Goal: Information Seeking & Learning: Find contact information

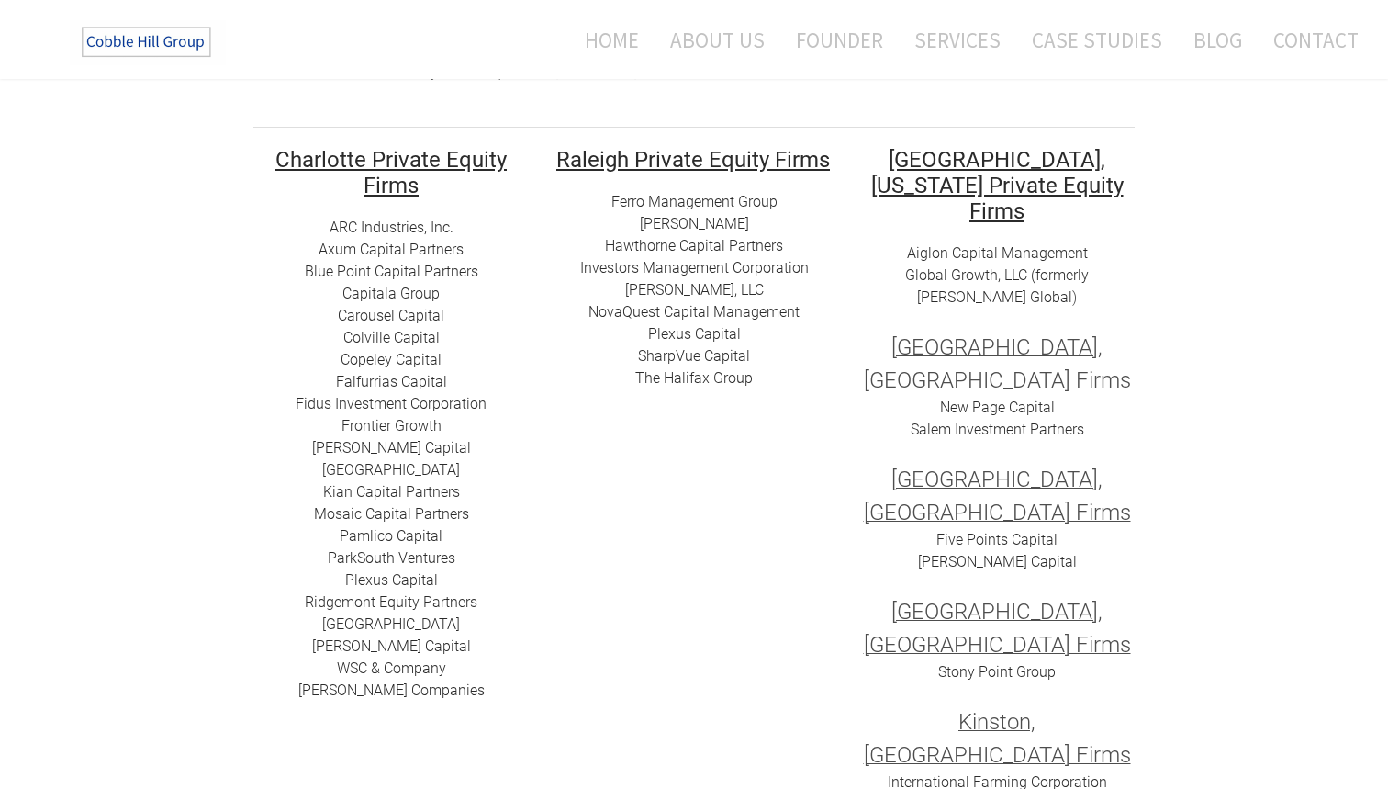
scroll to position [283, 0]
click at [420, 446] on link "[PERSON_NAME] Capital" at bounding box center [391, 446] width 159 height 17
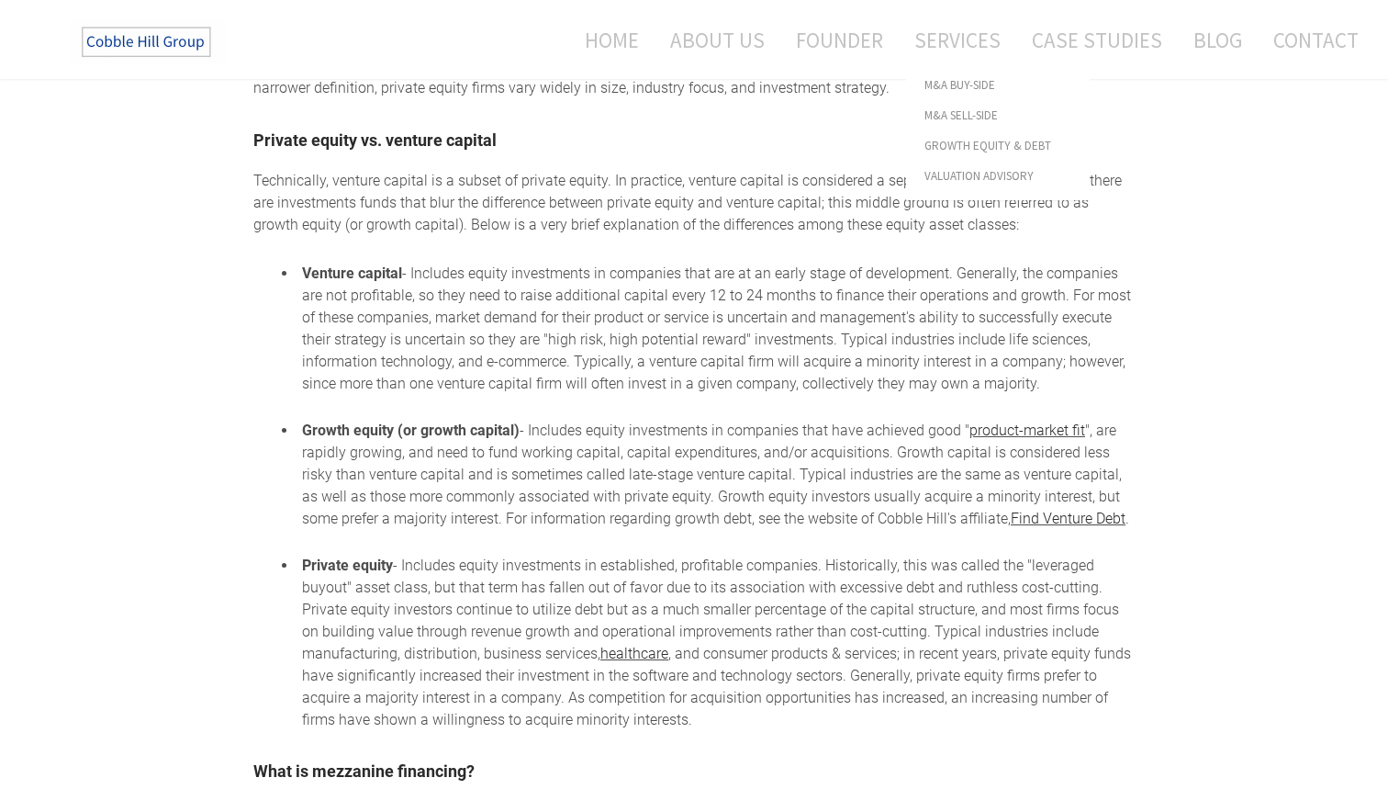
scroll to position [2503, 0]
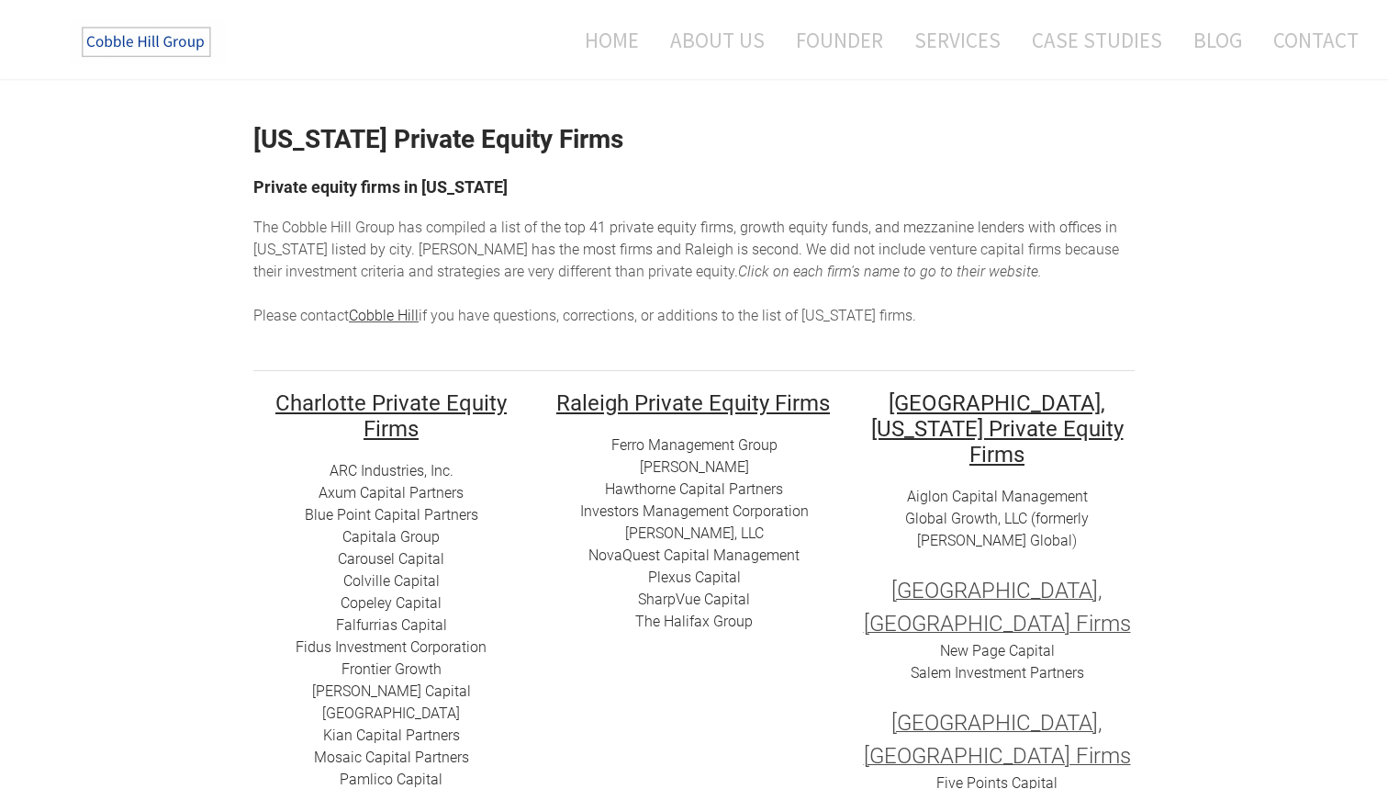
scroll to position [61, 0]
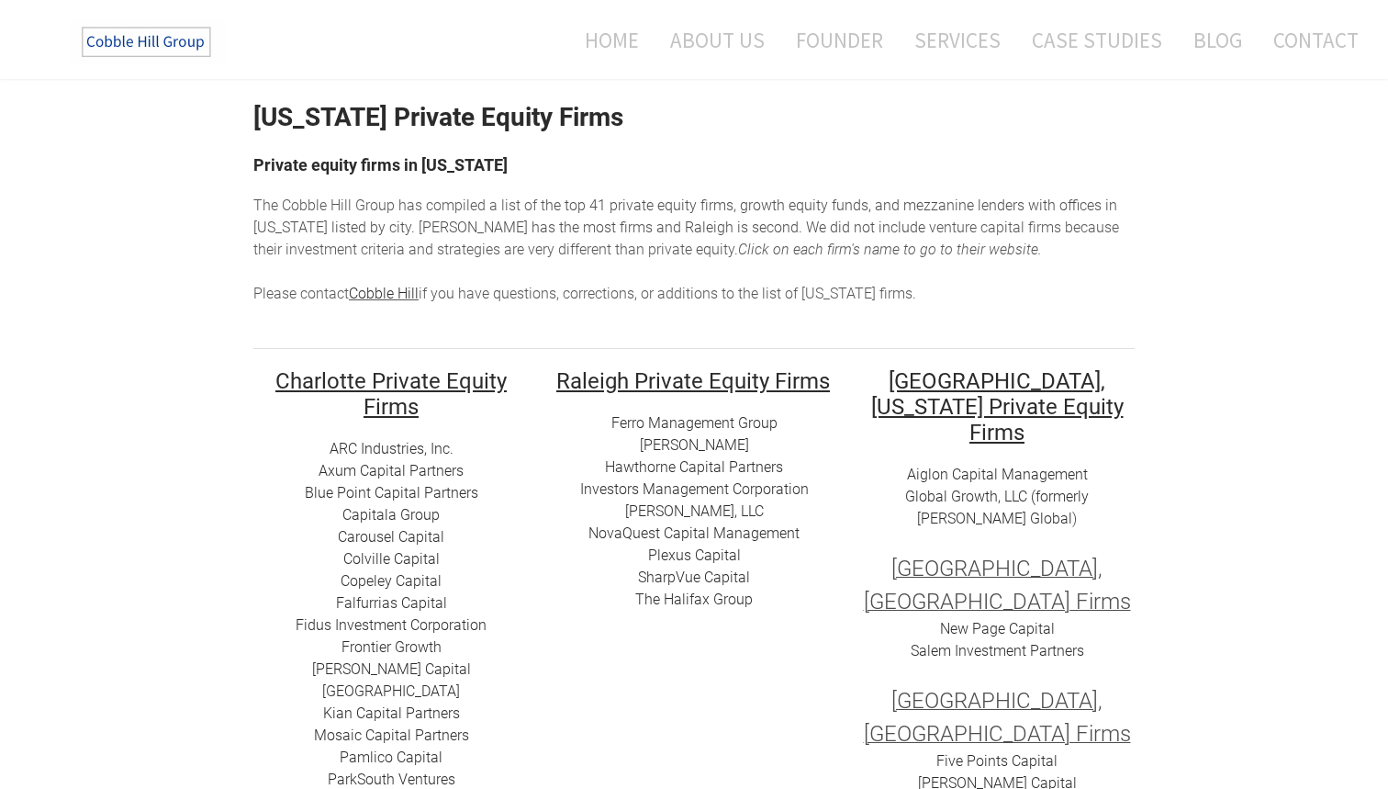
click at [428, 485] on link "​Blue Point Capital Partners" at bounding box center [392, 492] width 174 height 17
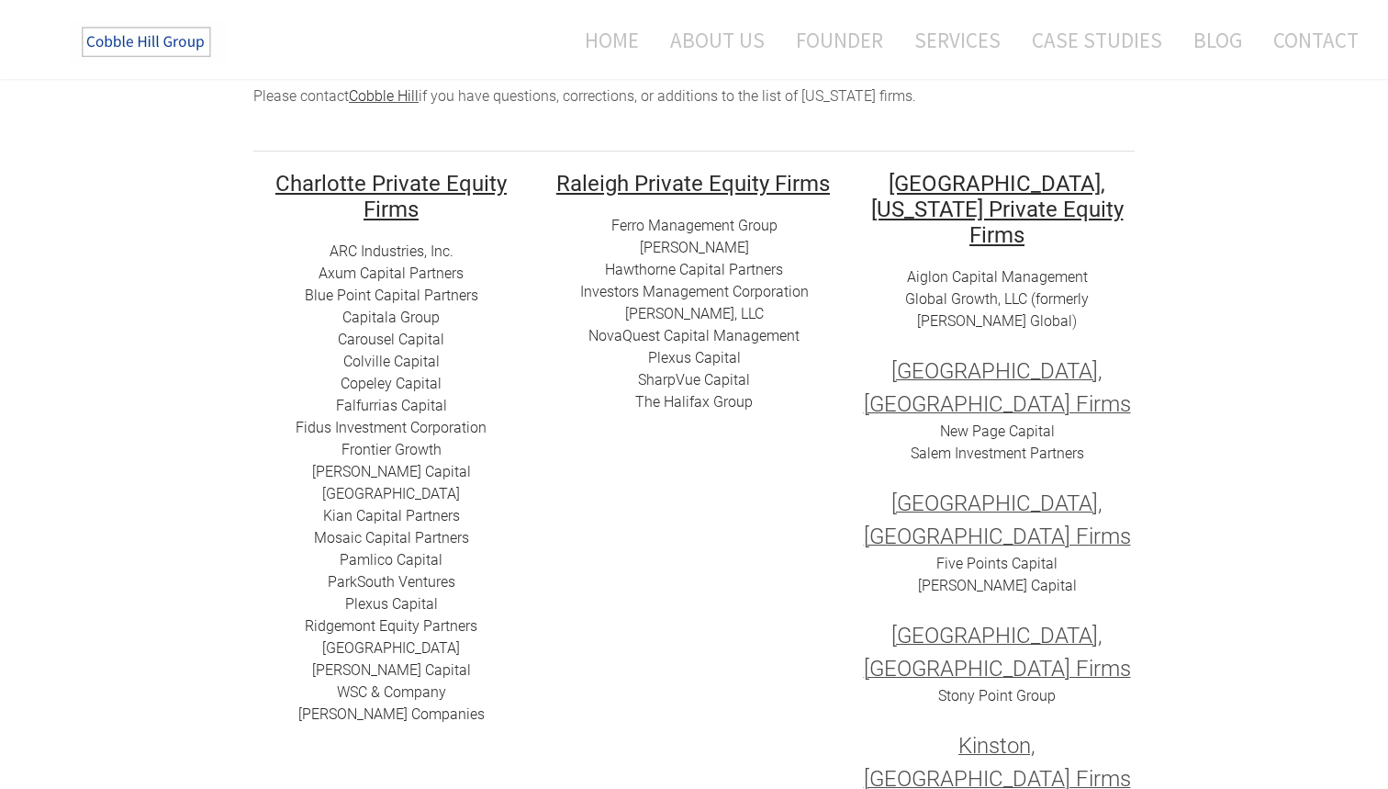
scroll to position [271, 0]
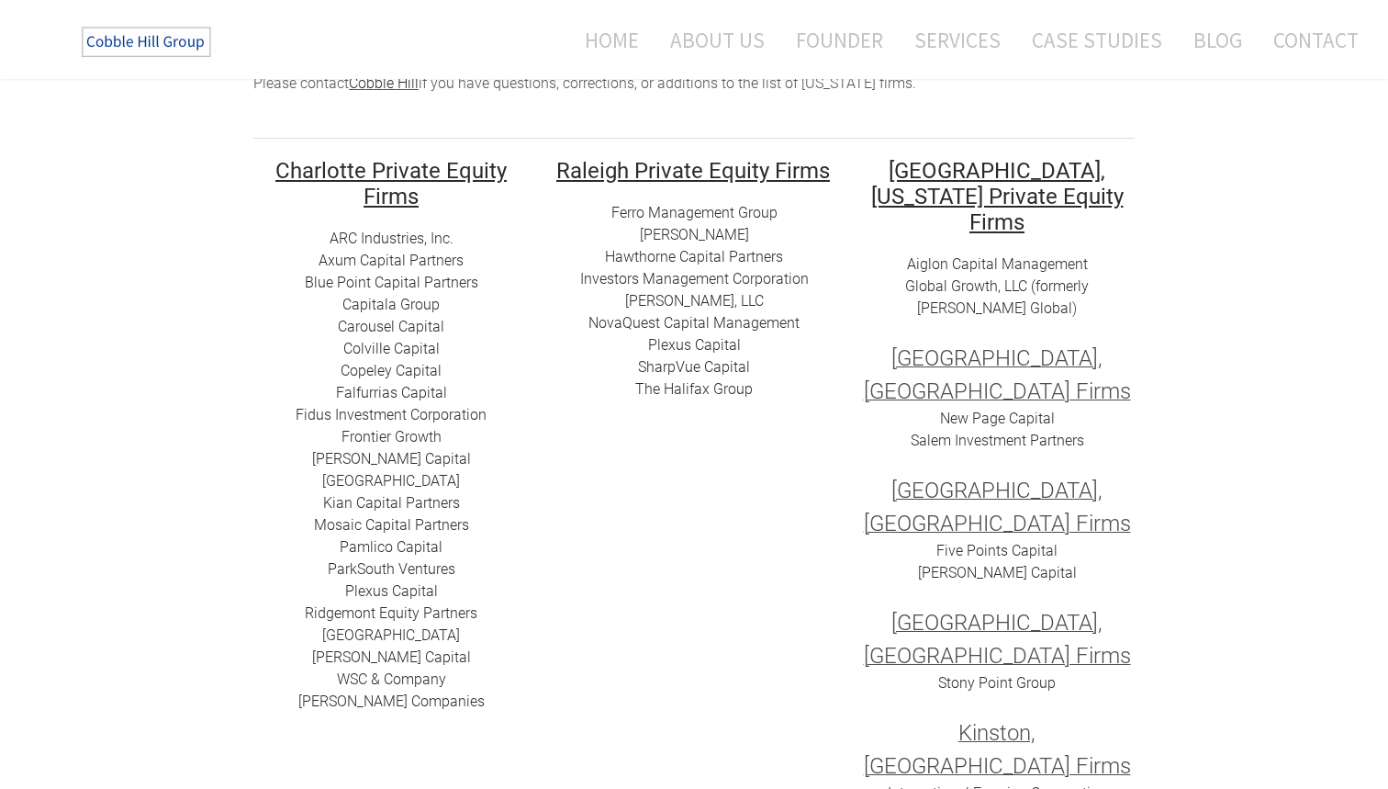
click at [449, 570] on link "ParkSouth Ventures" at bounding box center [392, 568] width 128 height 17
click at [982, 542] on link "Five Points Capital​" at bounding box center [997, 550] width 121 height 17
click at [753, 258] on link "Hawthorne Capital Partners" at bounding box center [694, 256] width 178 height 17
click at [701, 212] on link "Ferro Management Group" at bounding box center [695, 212] width 166 height 17
click at [710, 231] on link "[PERSON_NAME]" at bounding box center [694, 234] width 109 height 17
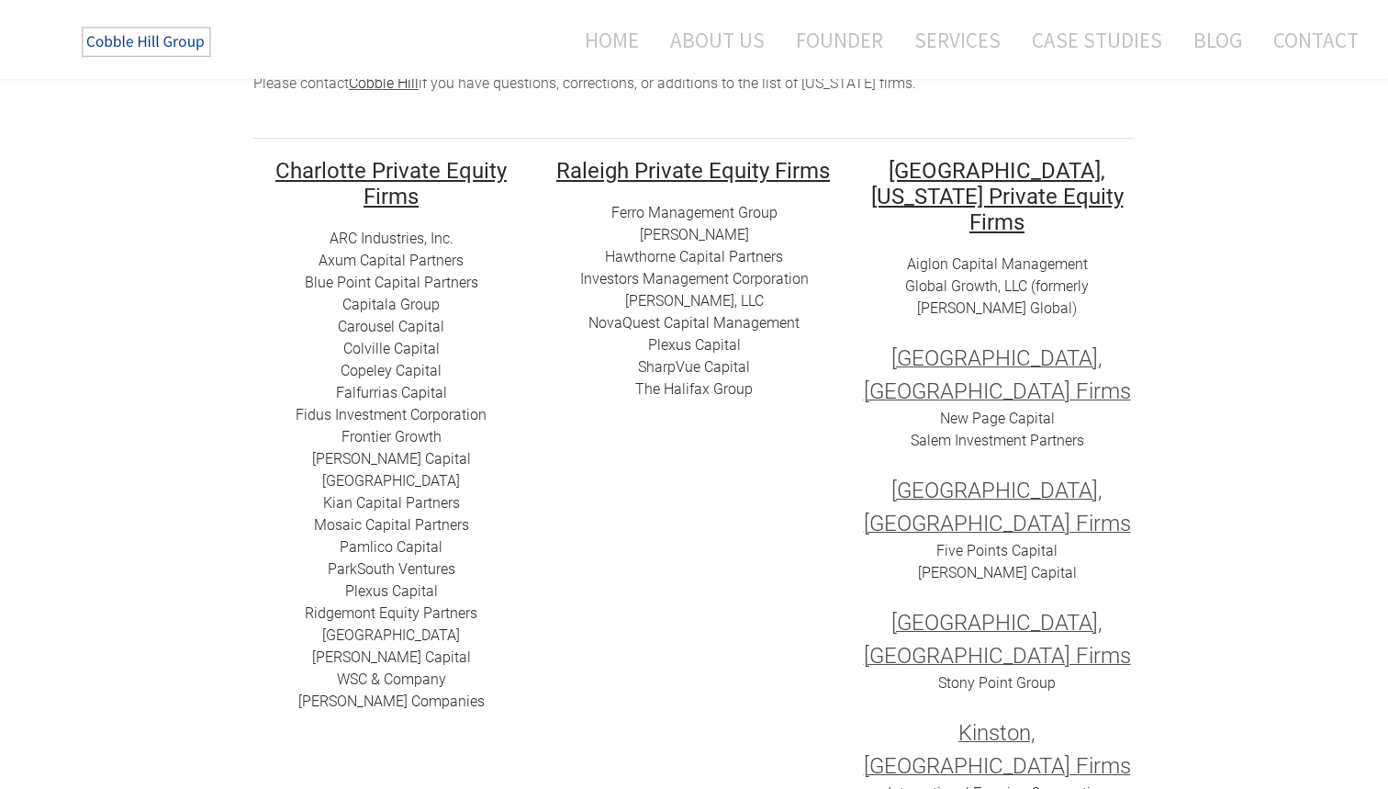
click at [713, 386] on link "​​The Halifax Group" at bounding box center [694, 388] width 118 height 17
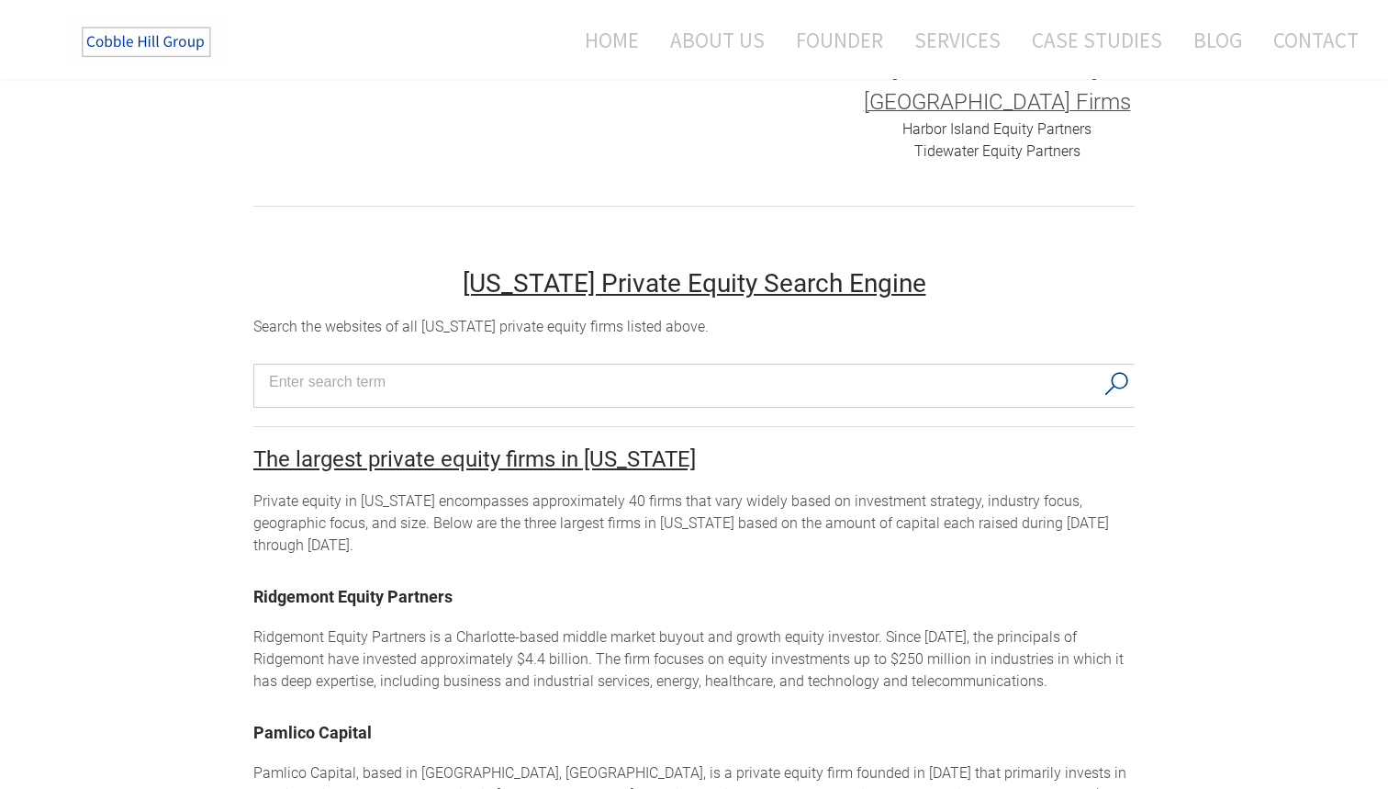
scroll to position [889, 0]
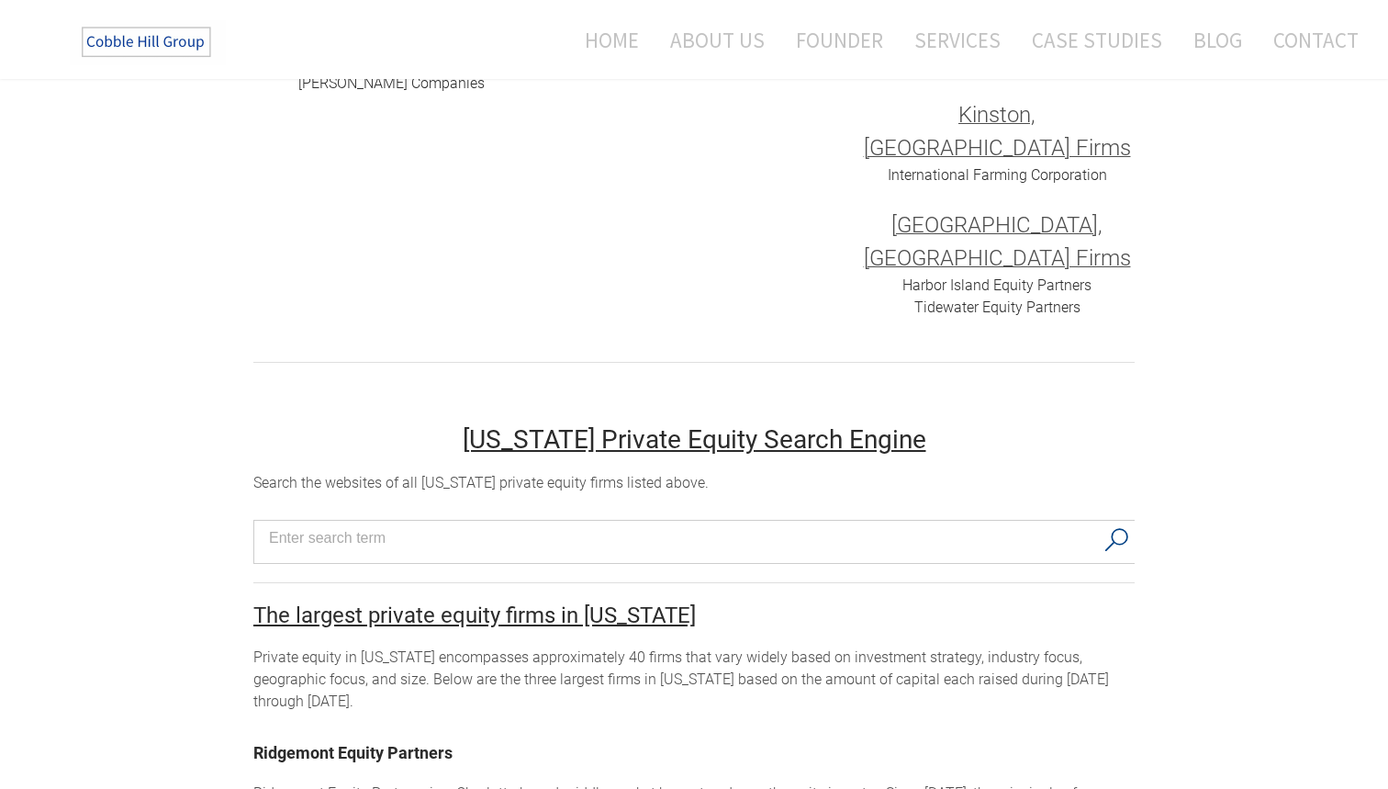
click at [384, 743] on link "Ridgemont Equity Partners" at bounding box center [352, 752] width 199 height 19
